Goal: Navigation & Orientation: Find specific page/section

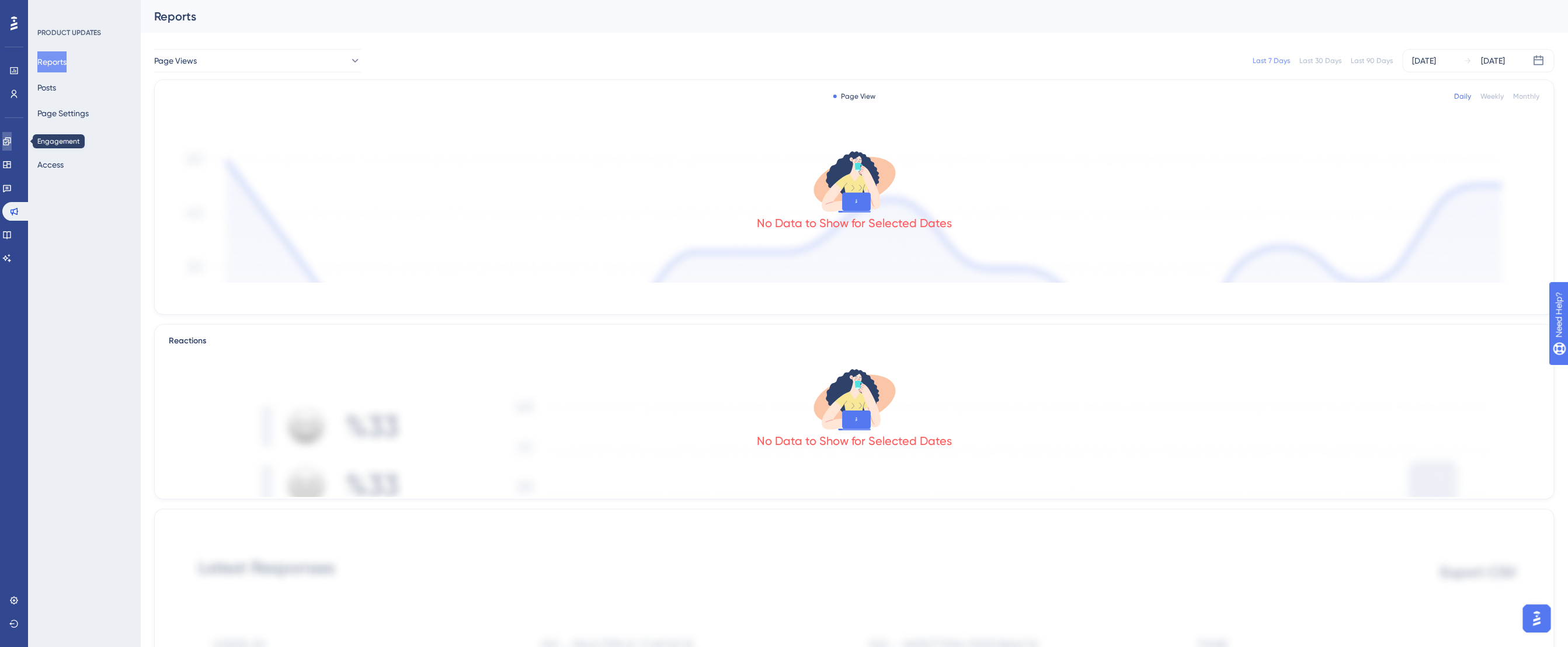
click at [10, 144] on icon at bounding box center [7, 141] width 7 height 7
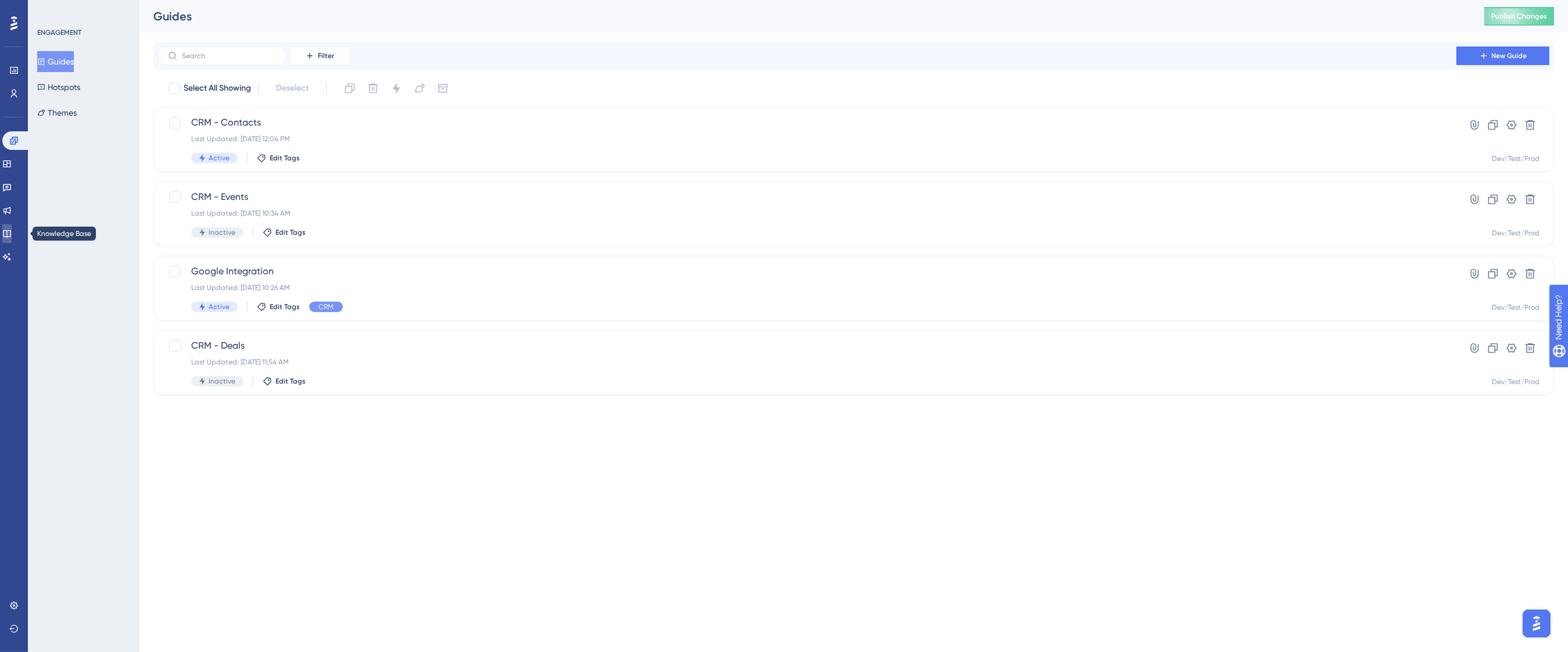
click at [12, 231] on icon at bounding box center [7, 233] width 9 height 9
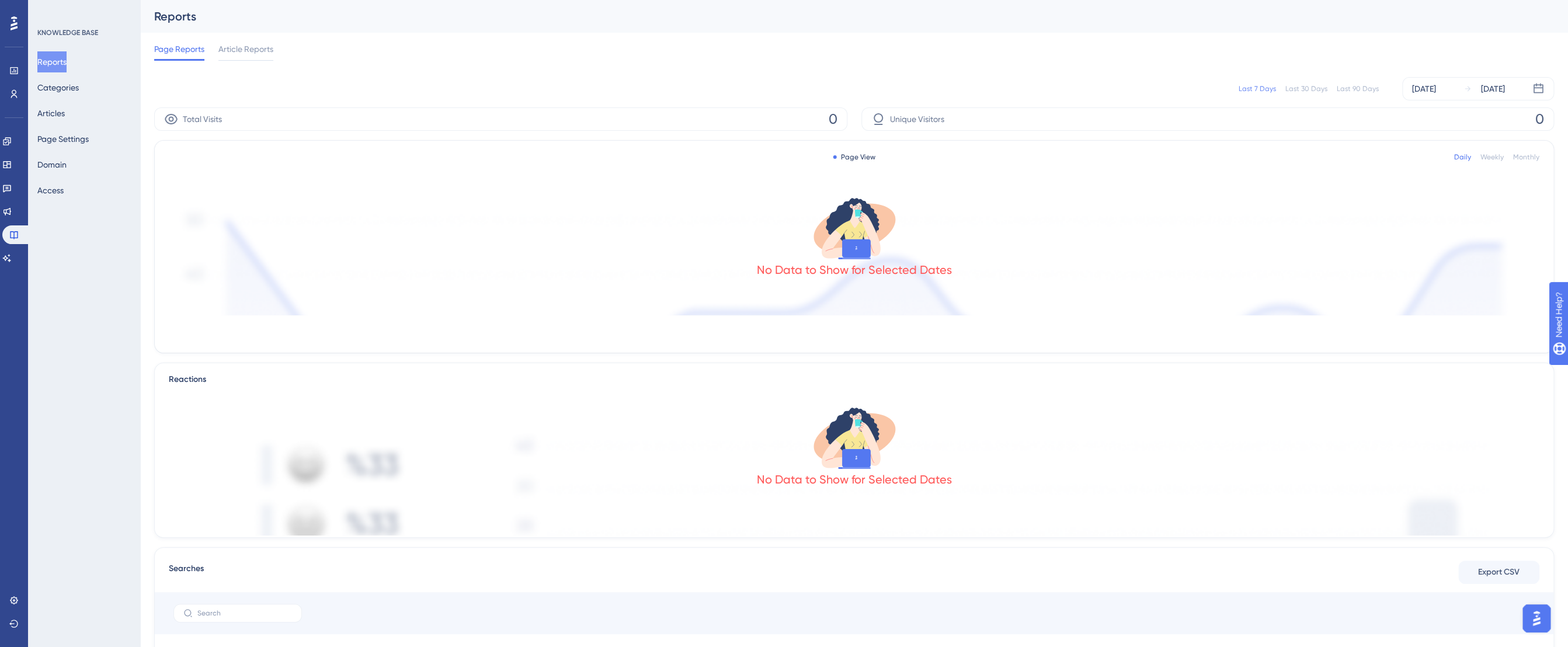
click at [1532, 618] on img "Open AI Assistant Launcher" at bounding box center [1536, 618] width 21 height 21
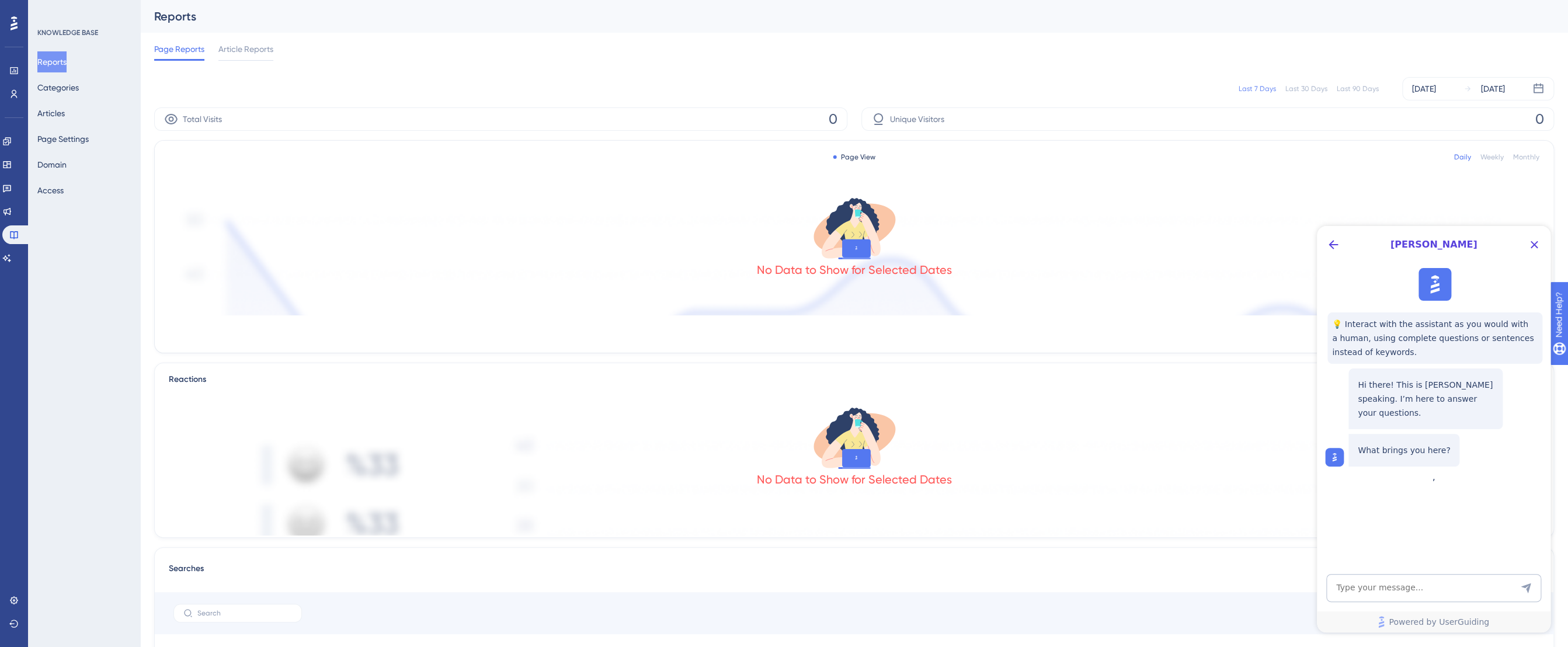
click at [719, 457] on div "No Data to Show for Selected Dates" at bounding box center [854, 460] width 1370 height 149
drag, startPoint x: 1543, startPoint y: 246, endPoint x: 2857, endPoint y: 471, distance: 1333.1
click at [1543, 246] on button "Close Button" at bounding box center [1534, 245] width 19 height 19
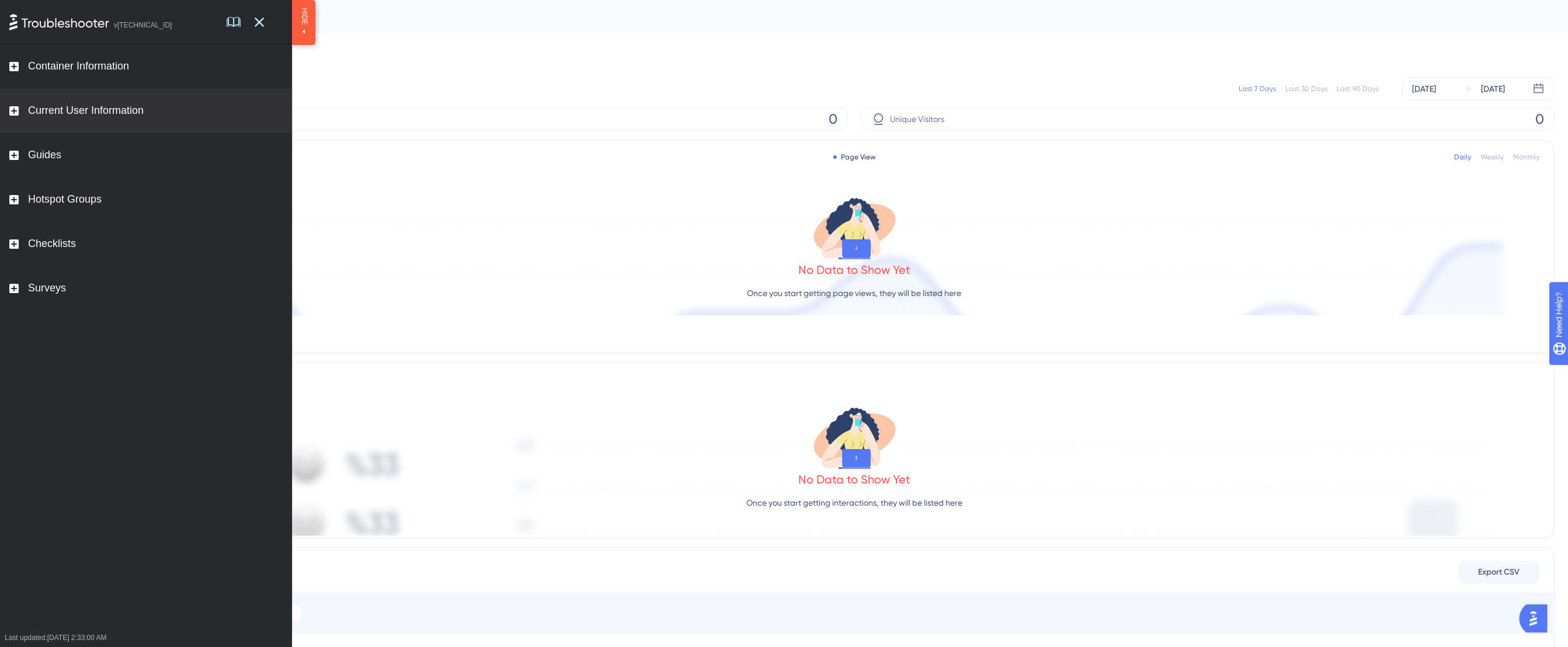
click at [95, 127] on div "Current User Information" at bounding box center [146, 111] width 292 height 45
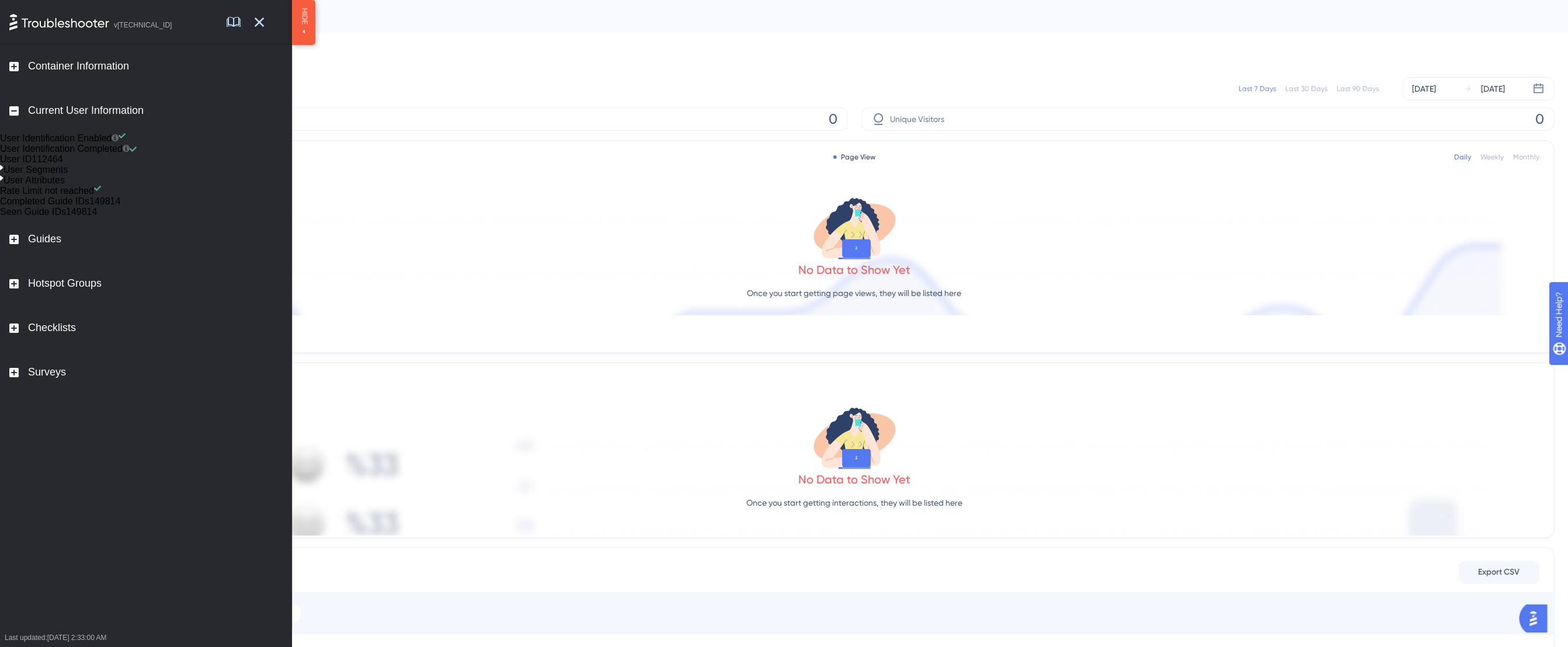
click at [13, 175] on div "User Segments" at bounding box center [146, 169] width 292 height 10
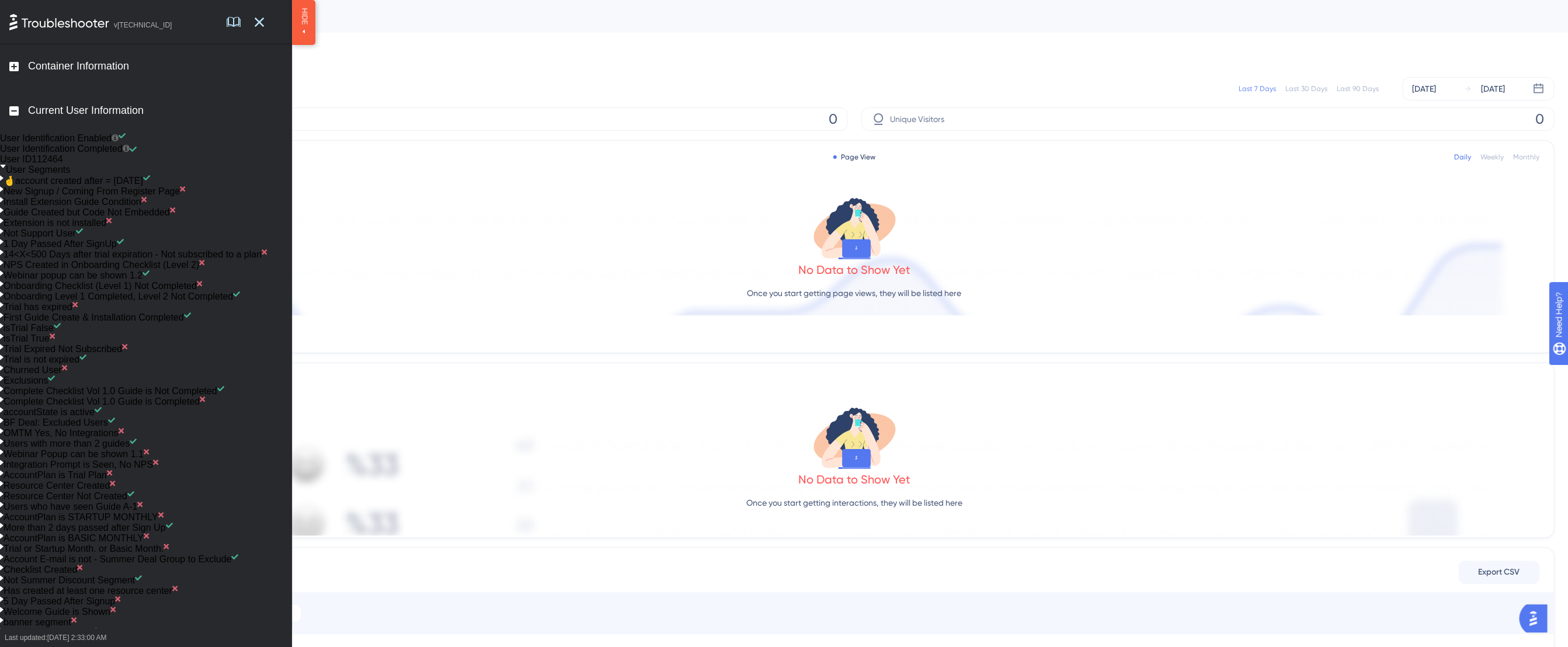
click at [11, 175] on div "User Segments" at bounding box center [35, 169] width 70 height 10
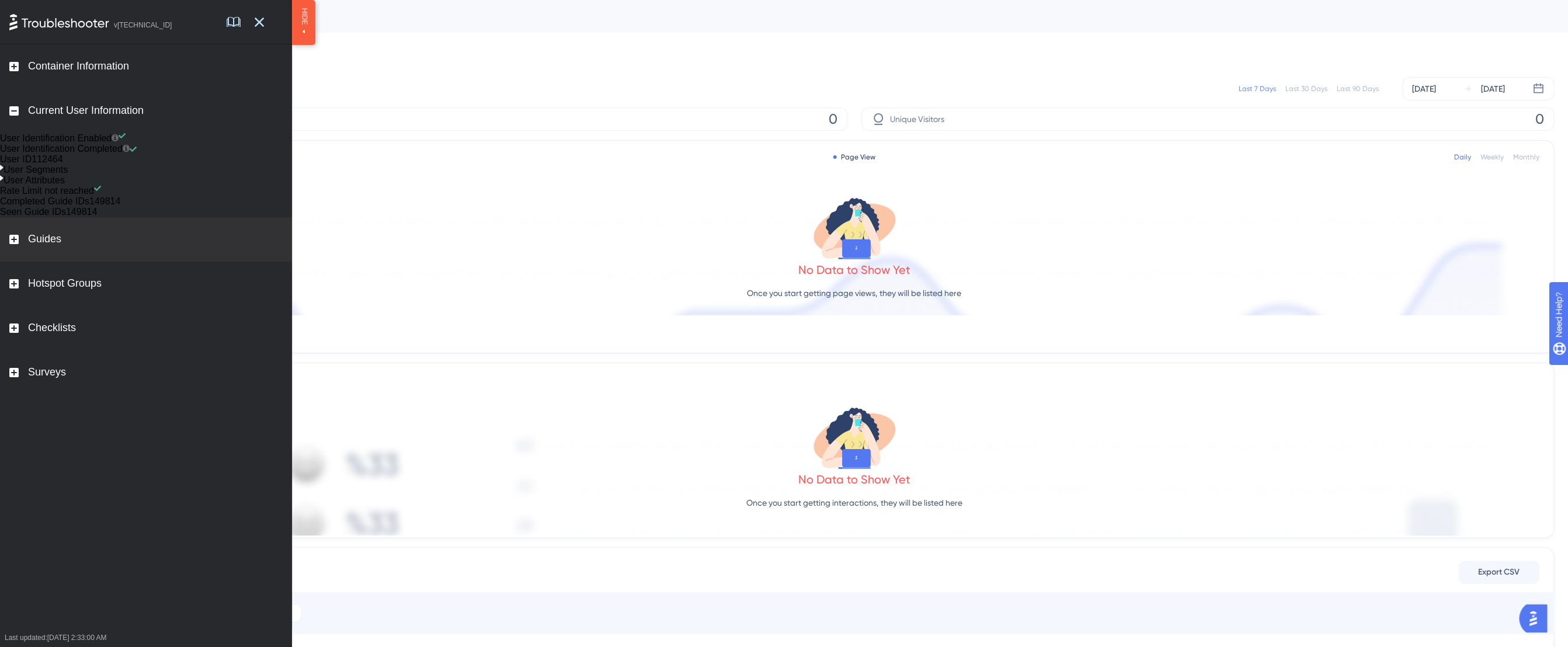
click at [24, 262] on div "Guides" at bounding box center [146, 239] width 292 height 45
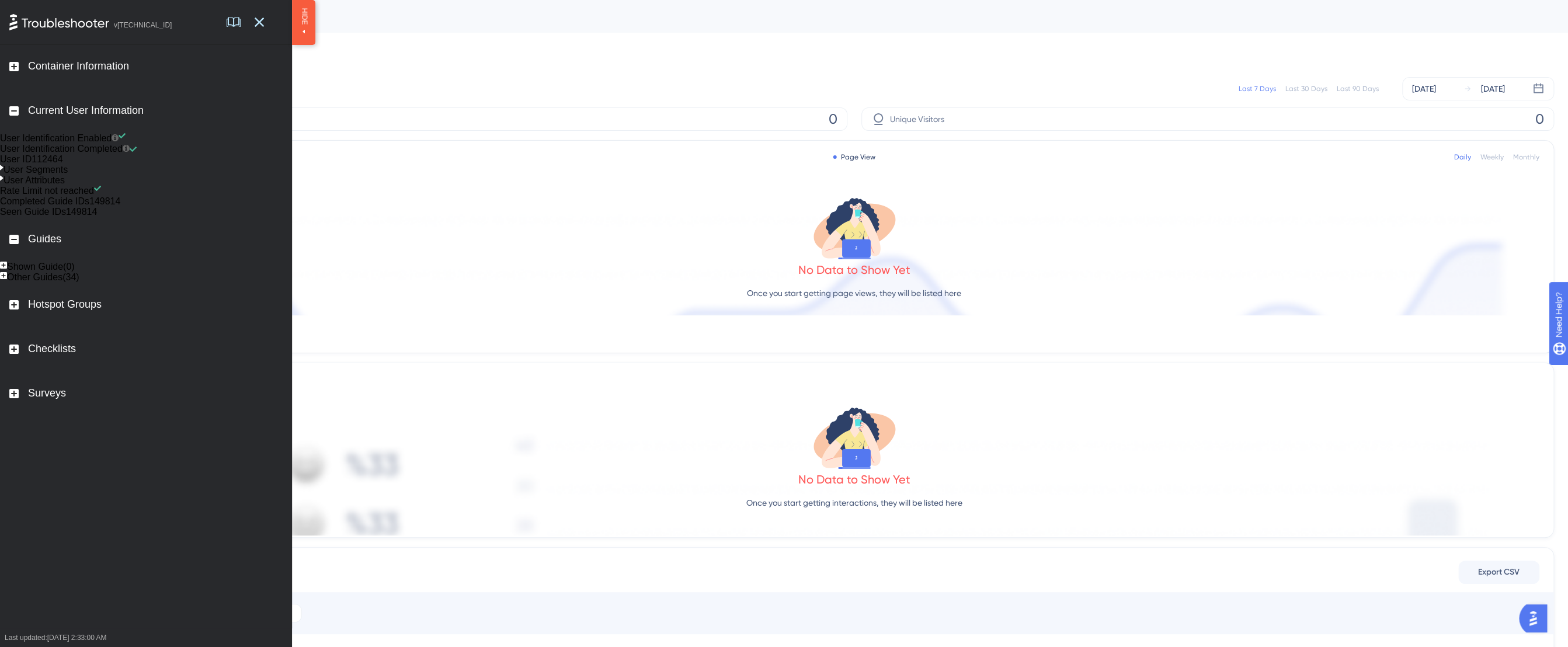
click at [17, 283] on div "Other Guides(34)" at bounding box center [146, 277] width 292 height 10
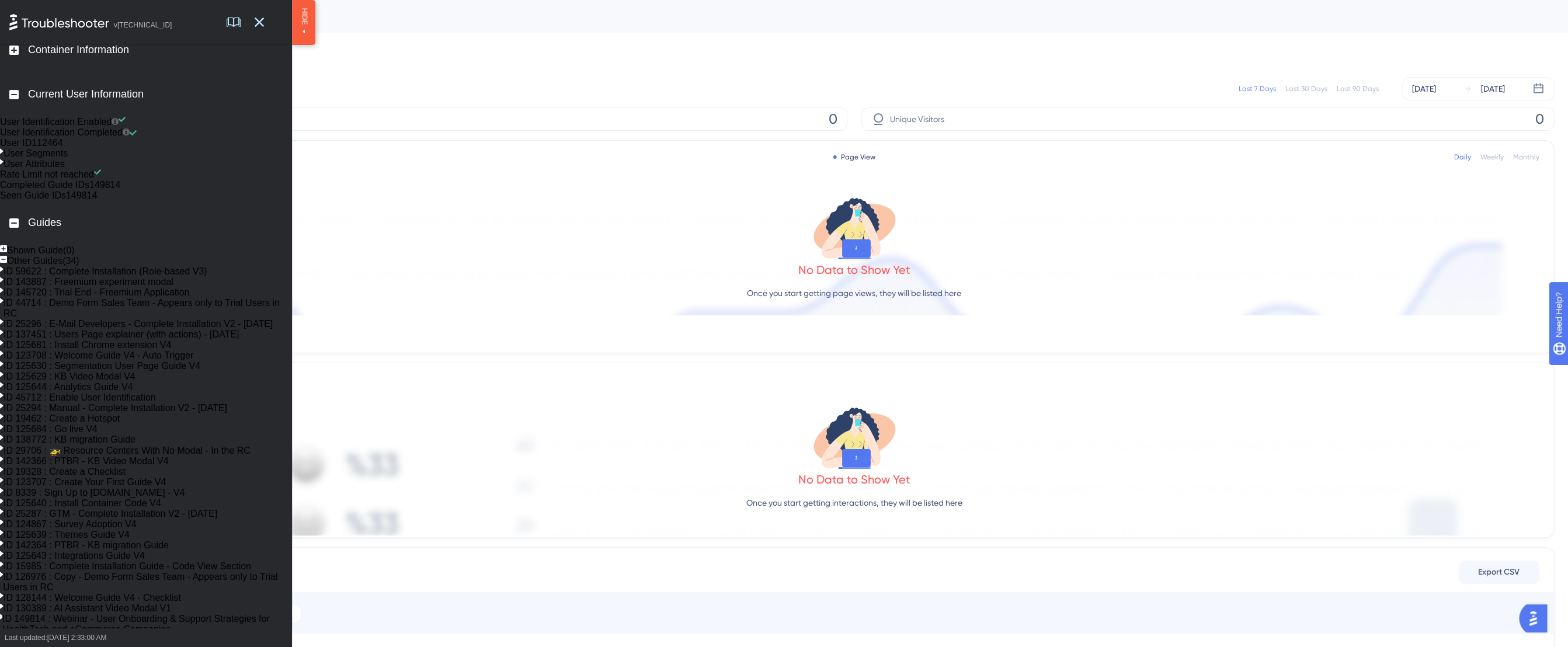
scroll to position [18, 0]
click at [4, 270] on icon at bounding box center [2, 268] width 4 height 6
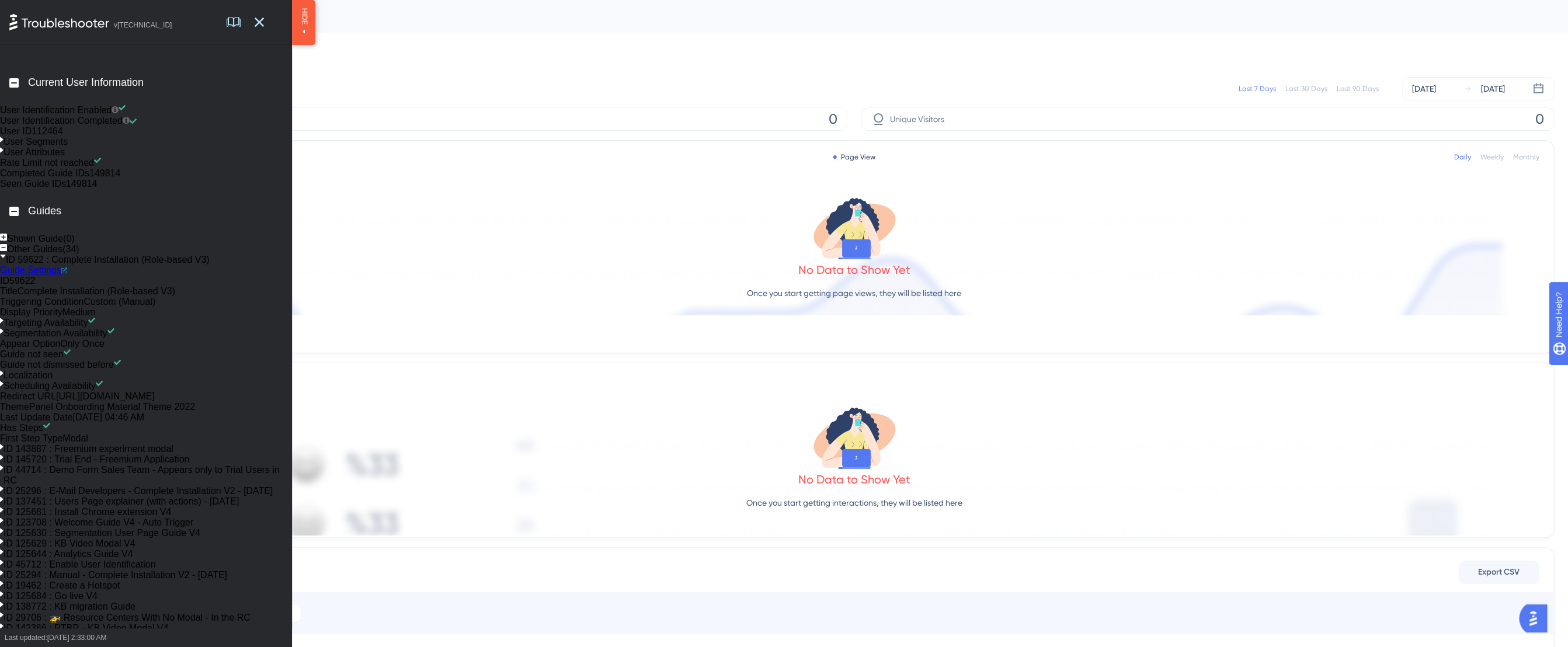
click at [10, 265] on div "ID 59622 : Complete Installation (Role-based V3)" at bounding box center [146, 259] width 292 height 10
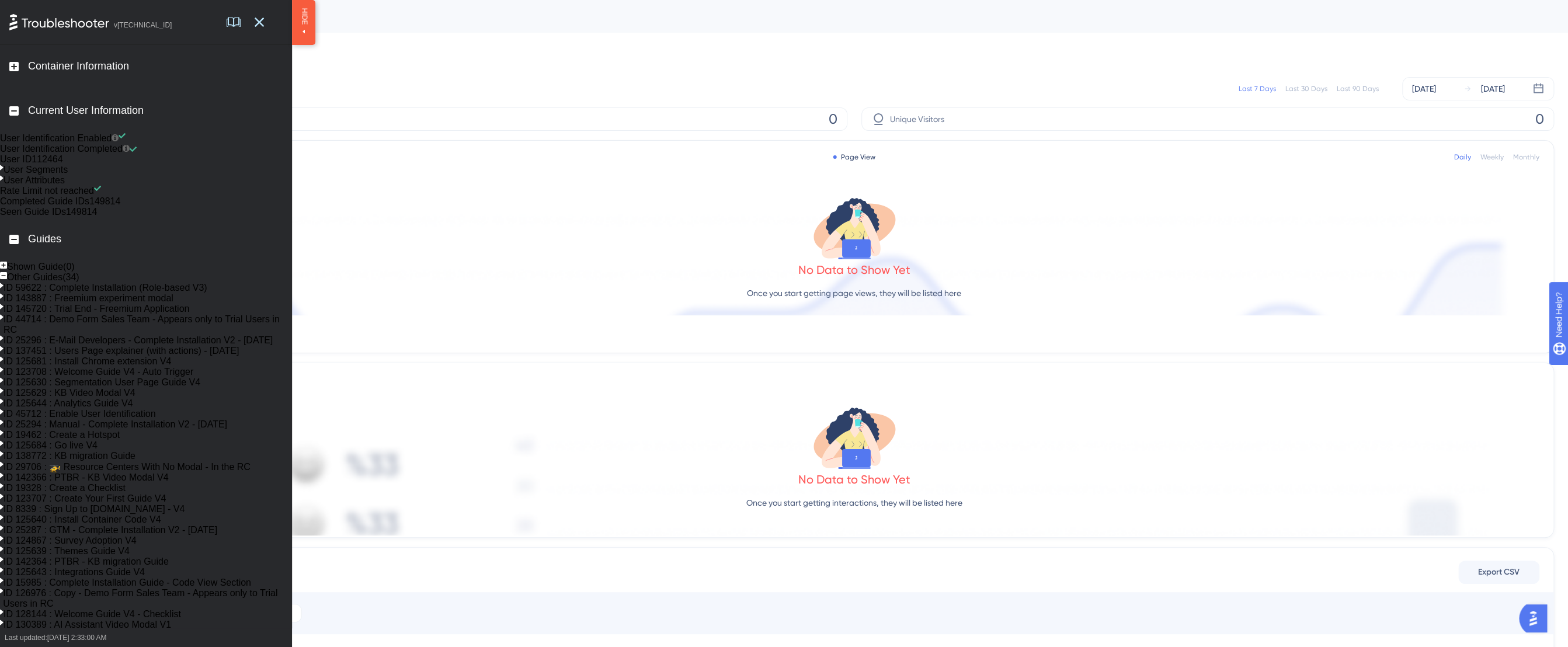
scroll to position [0, 0]
click at [32, 283] on div "Other Guides(34)" at bounding box center [43, 277] width 72 height 10
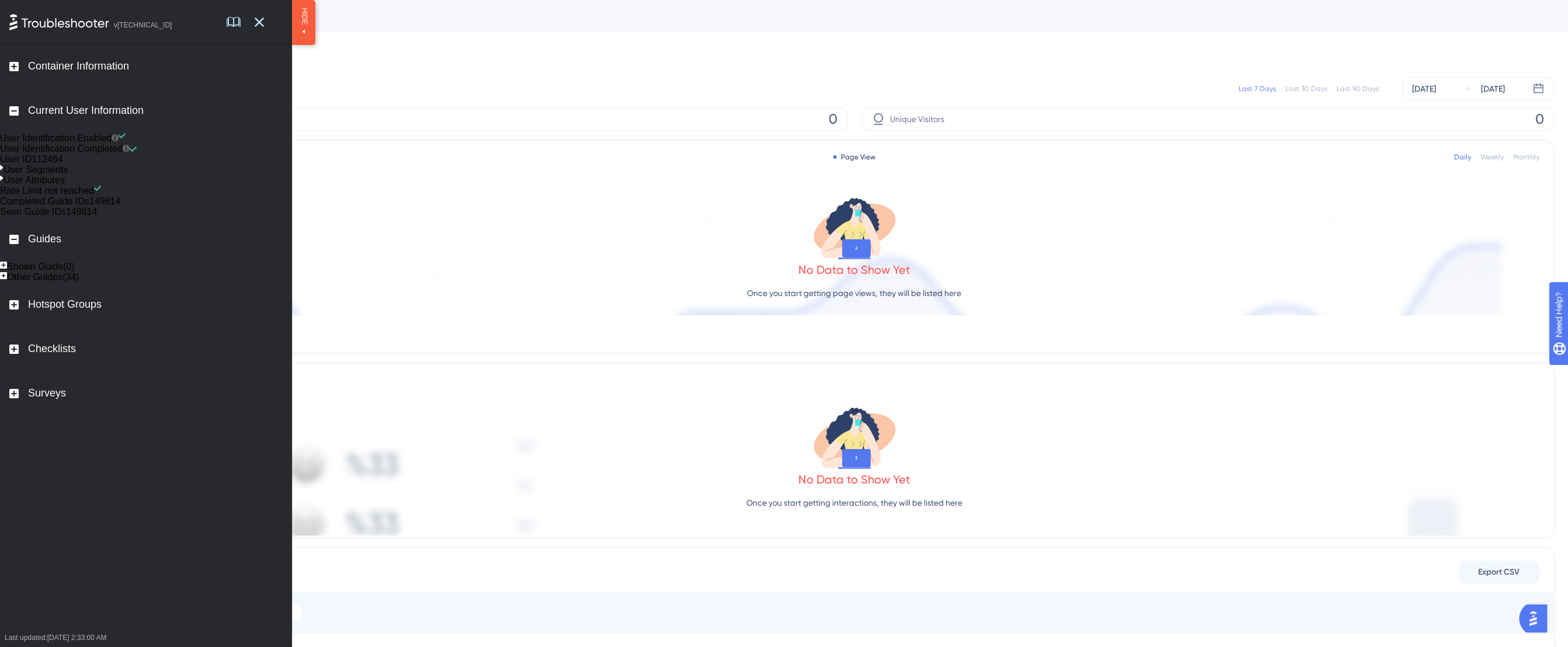
click at [20, 175] on div "User Segments" at bounding box center [35, 169] width 64 height 10
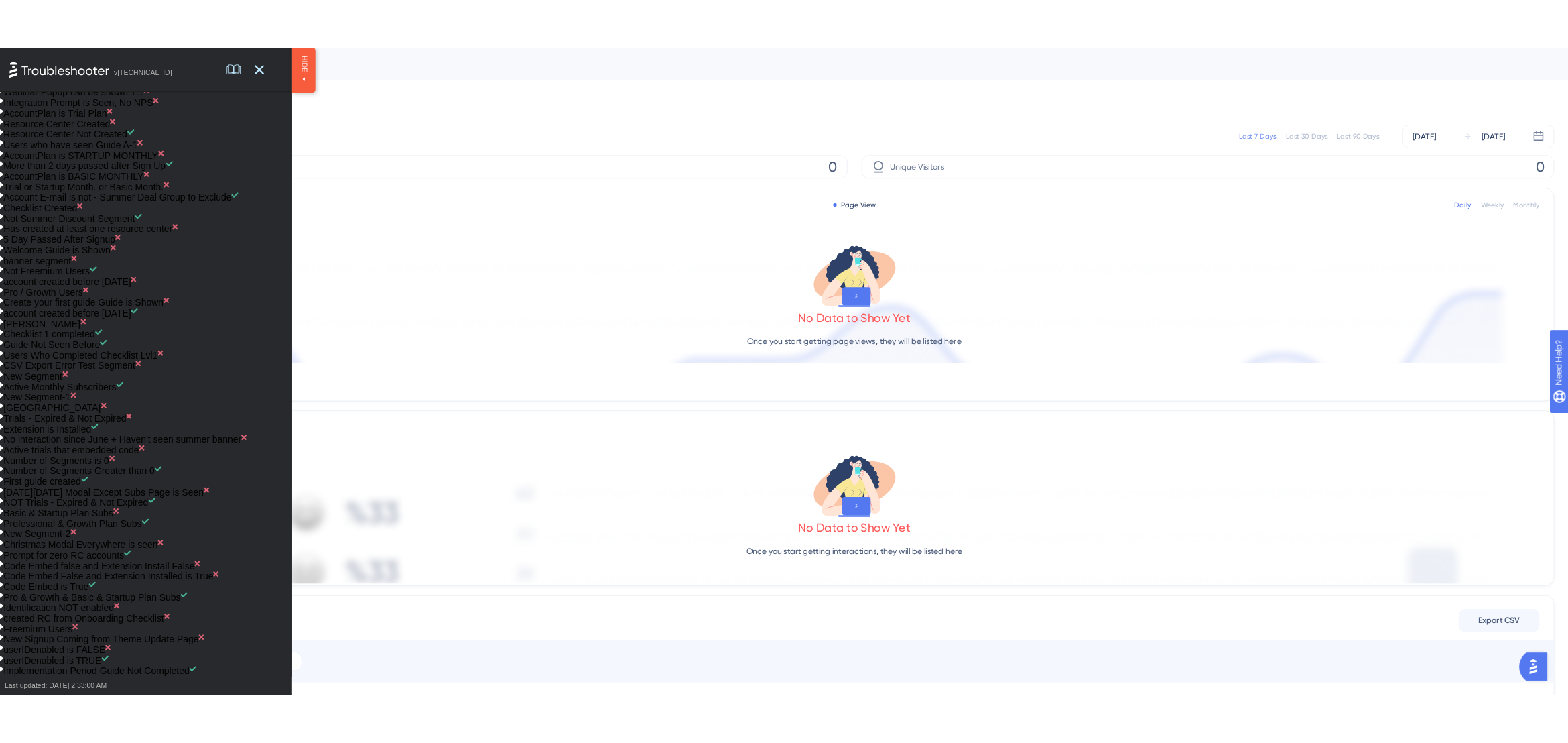
scroll to position [469, 0]
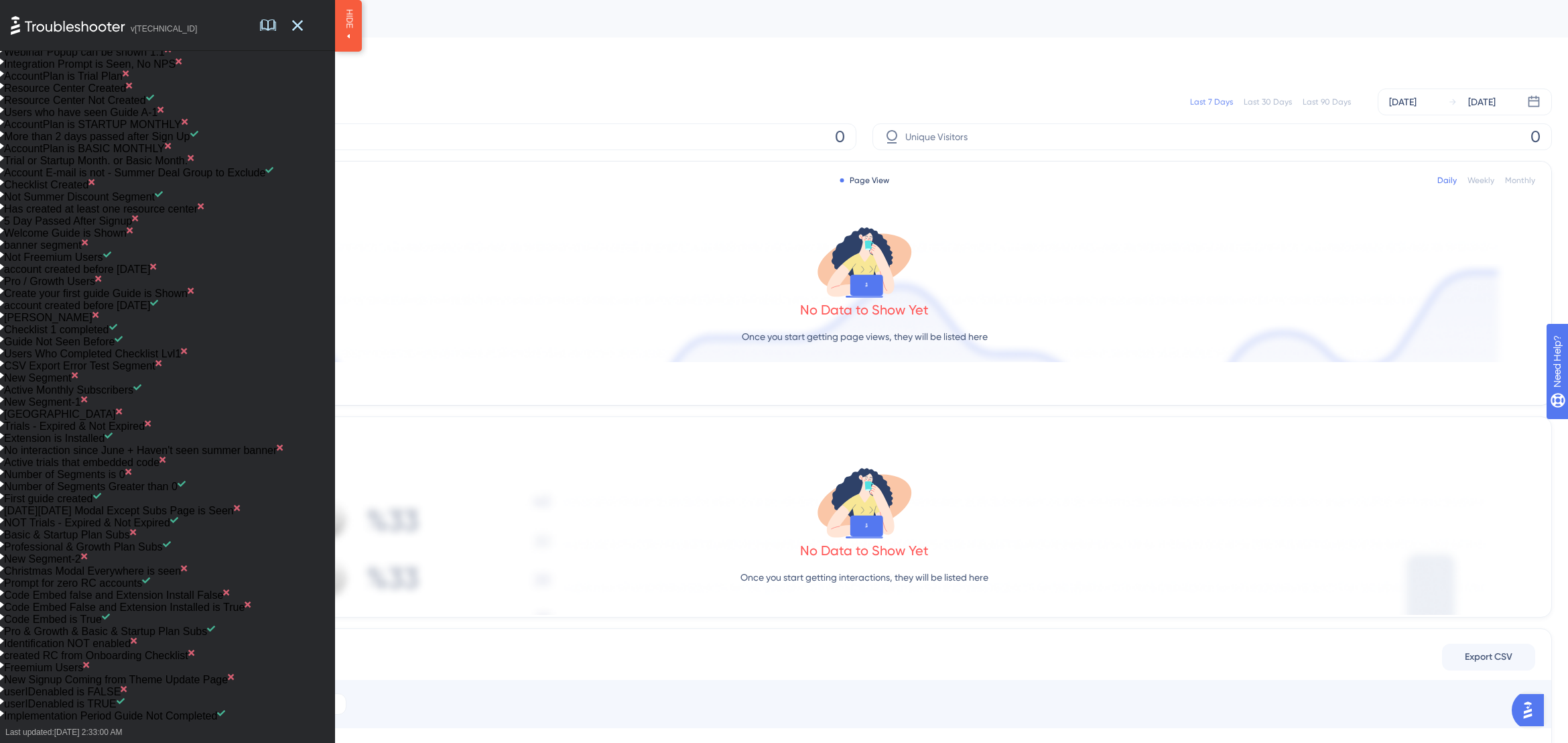
click at [703, 315] on div "No Data to Show Yet Once you start getting page views, they will be listed here" at bounding box center [864, 289] width 1341 height 147
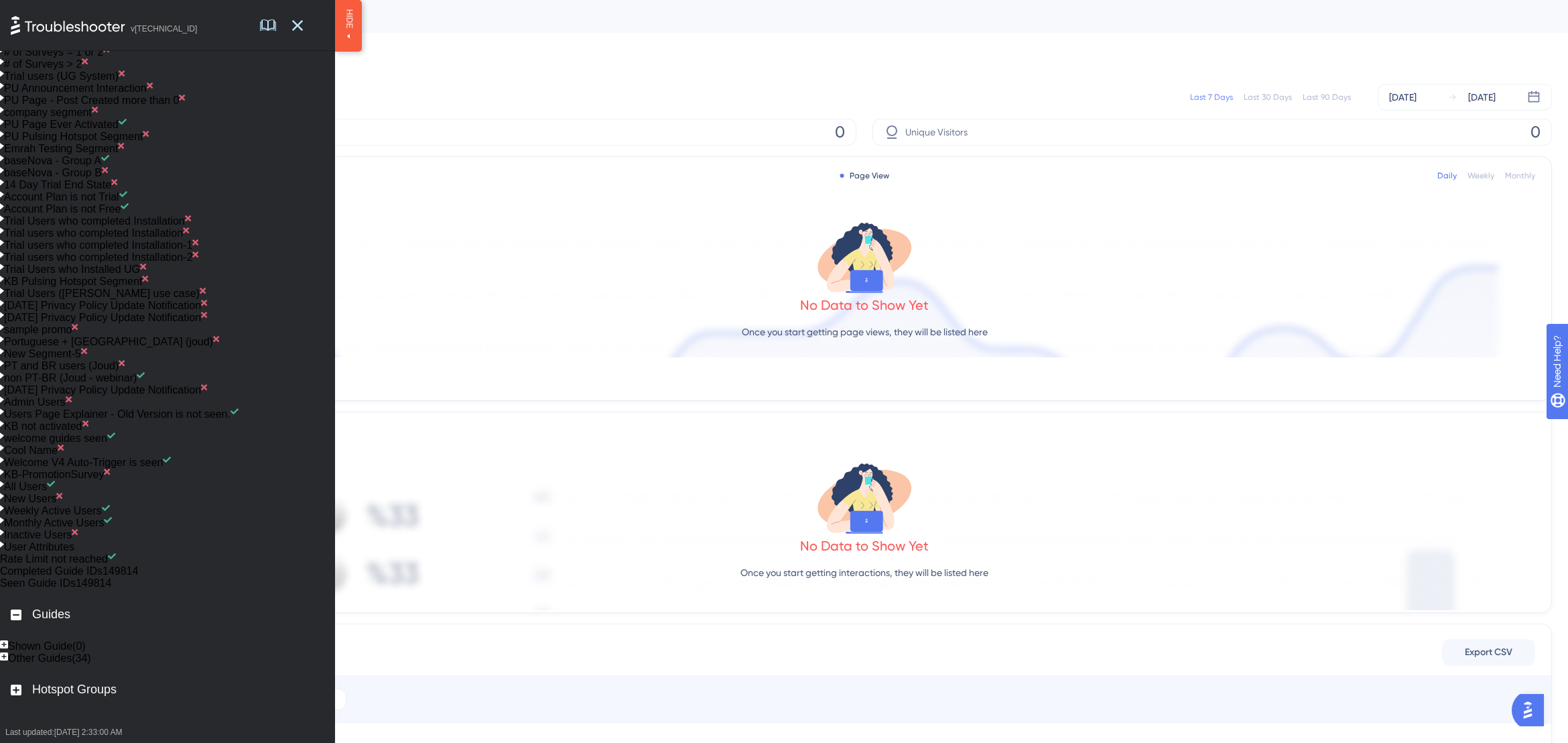
scroll to position [1896, 0]
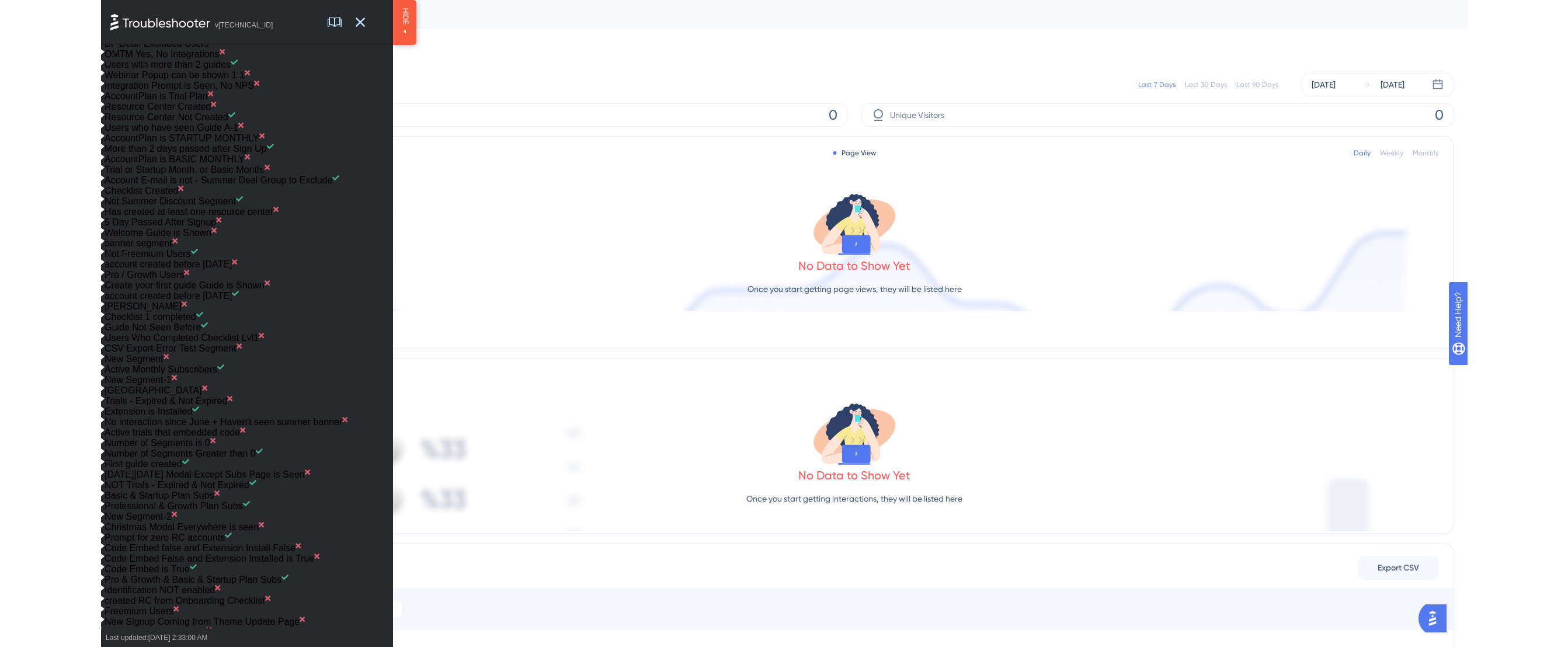
scroll to position [0, 0]
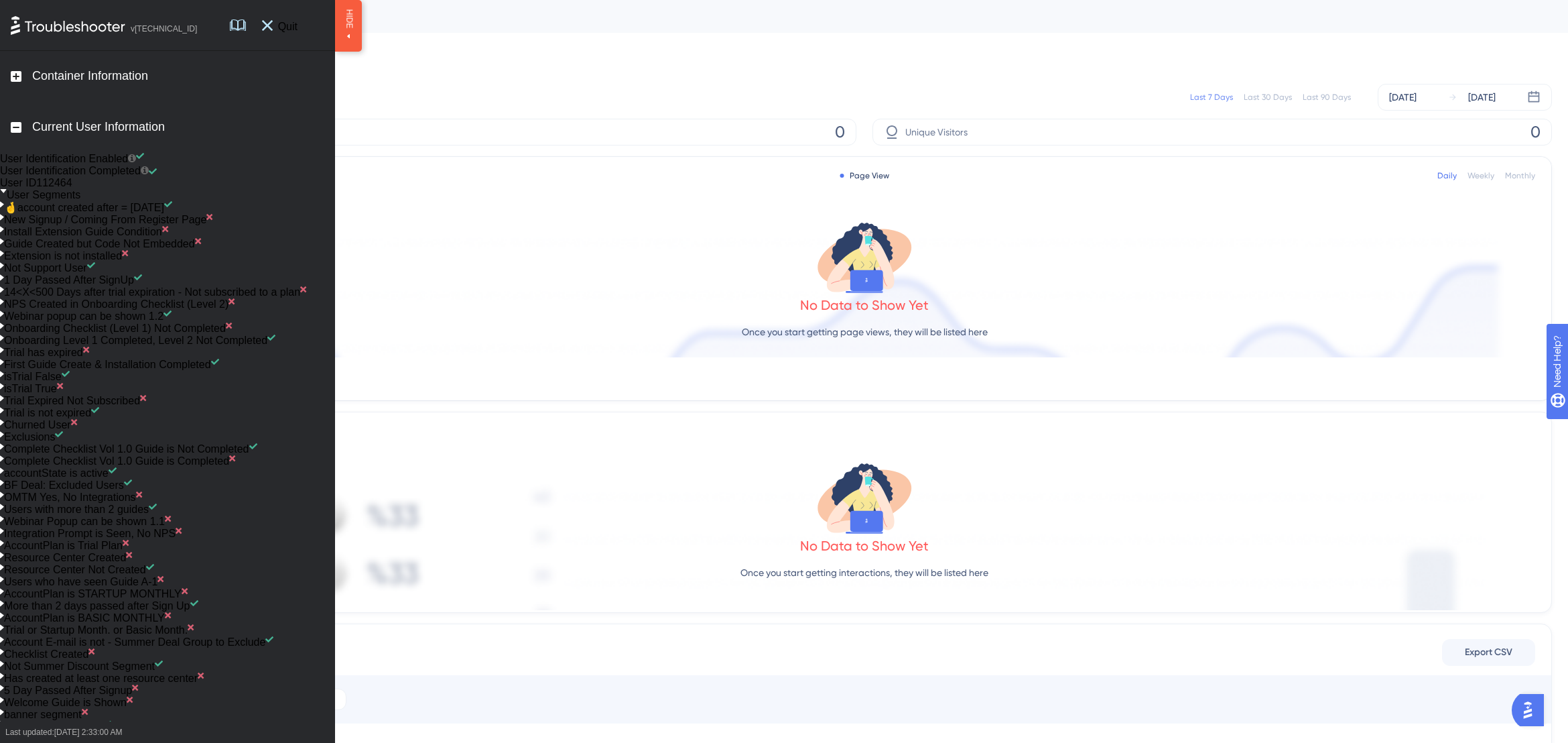
click at [293, 29] on span "Quit" at bounding box center [288, 25] width 30 height 14
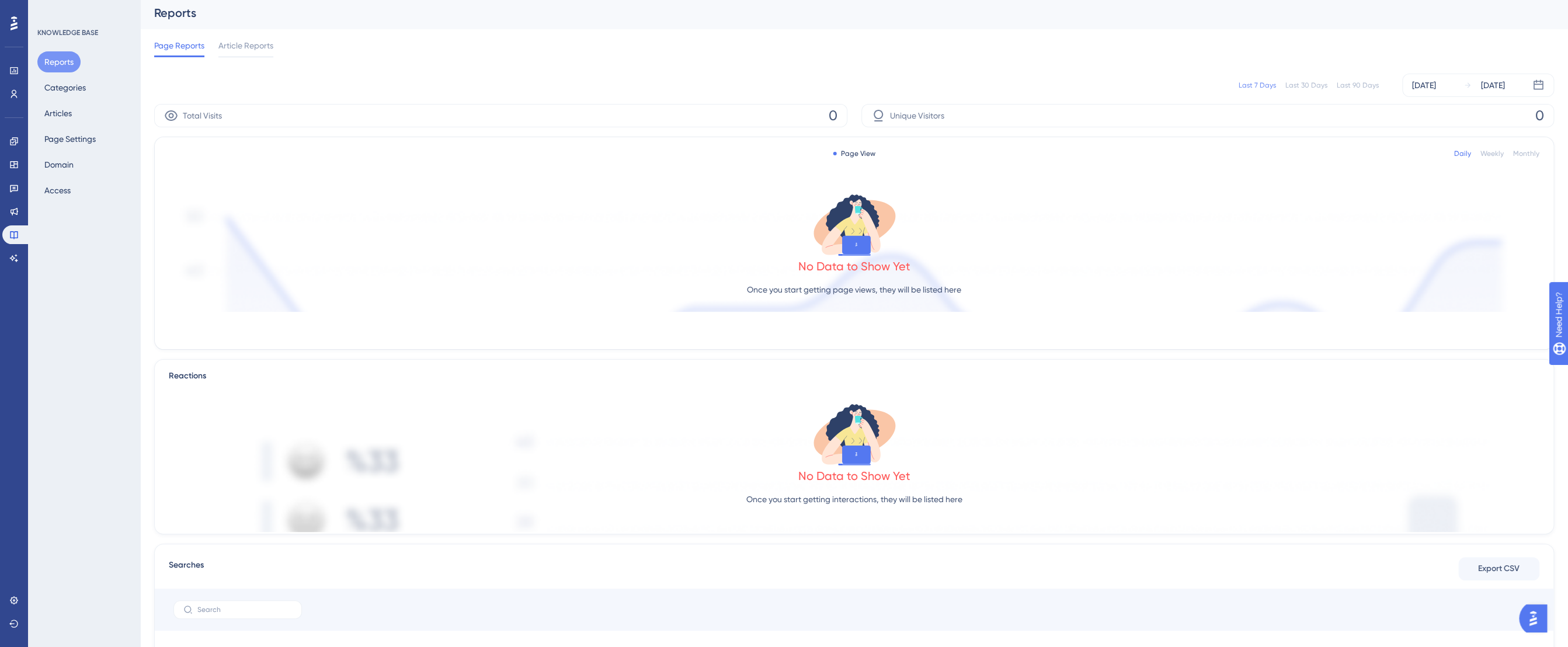
scroll to position [4, 0]
click at [11, 30] on icon at bounding box center [13, 23] width 7 height 14
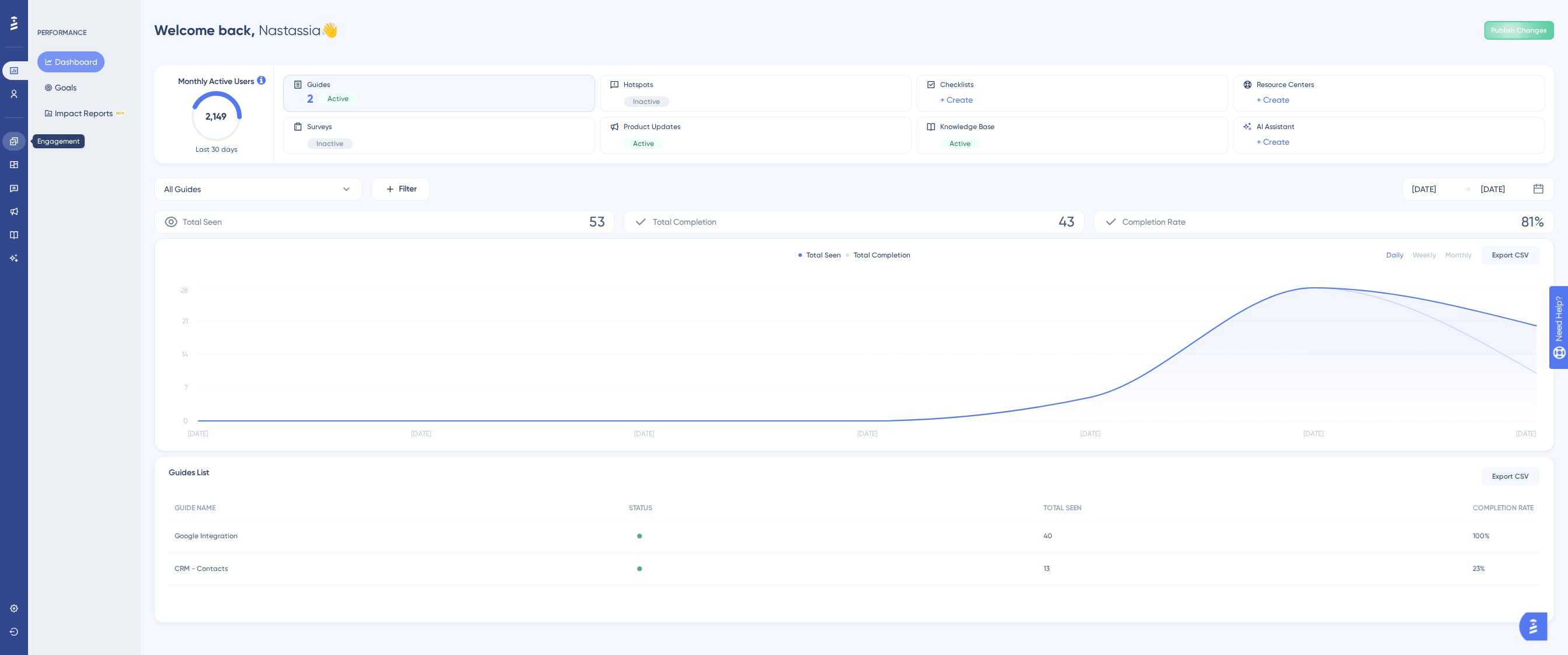
click at [12, 142] on icon at bounding box center [13, 141] width 9 height 9
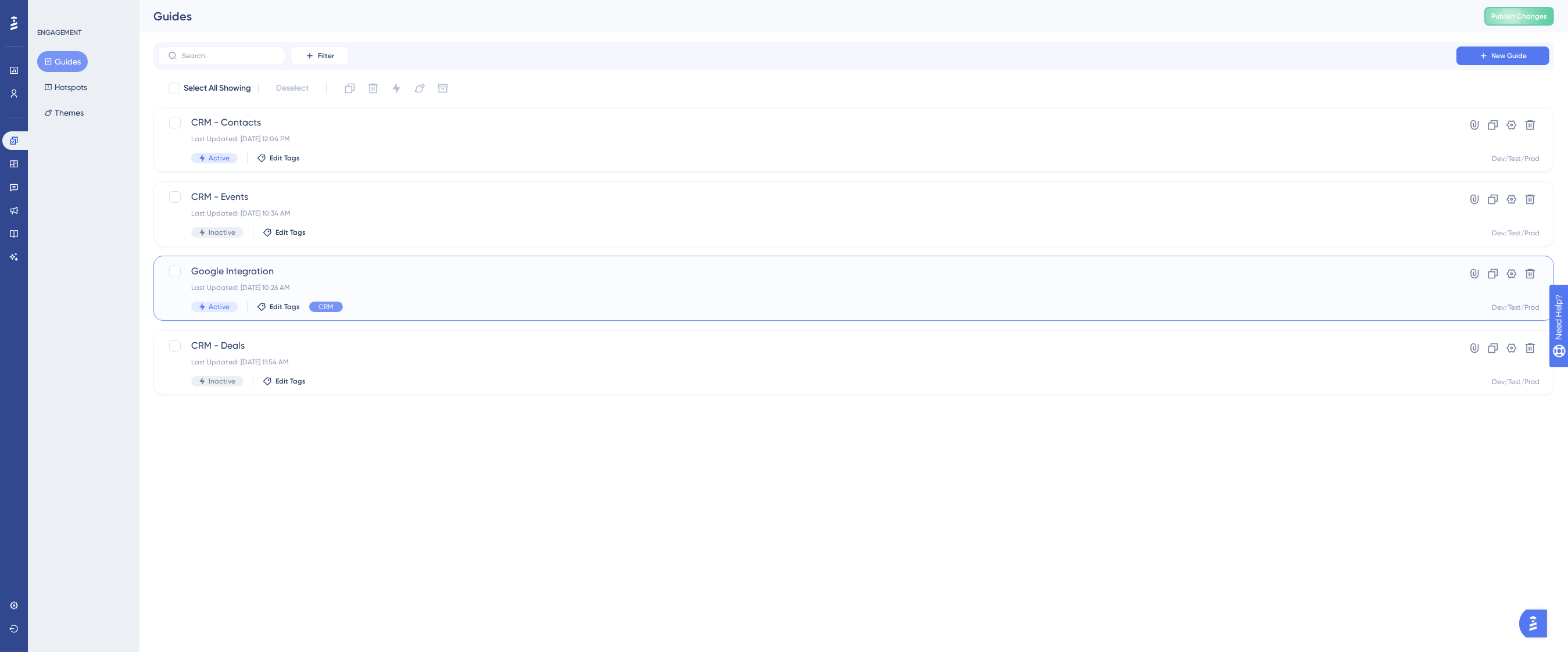
click at [361, 279] on div "Google Integration Last Updated: [DATE] 10:26 AM Active Edit Tags CRM" at bounding box center [807, 288] width 1232 height 47
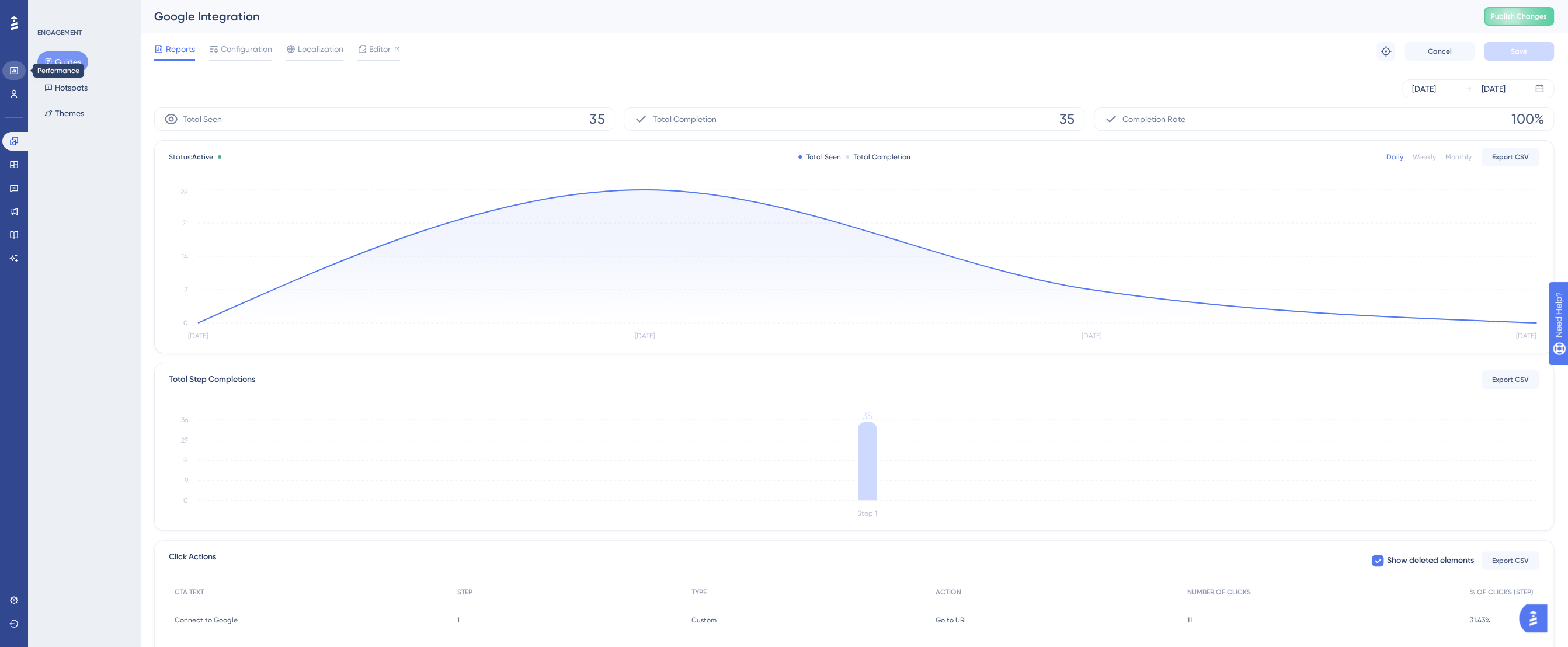
click at [17, 70] on icon at bounding box center [13, 70] width 9 height 9
